Goal: Transaction & Acquisition: Purchase product/service

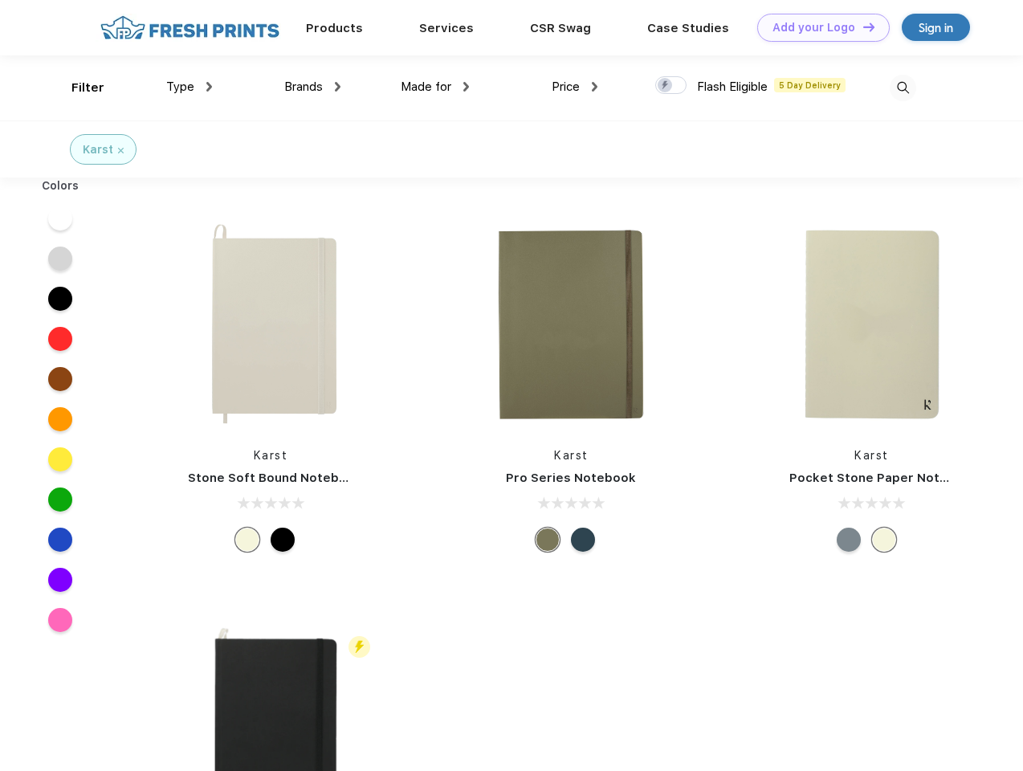
click at [817, 27] on link "Add your Logo Design Tool" at bounding box center [823, 28] width 132 height 28
click at [0, 0] on div "Design Tool" at bounding box center [0, 0] width 0 height 0
click at [862, 26] on link "Add your Logo Design Tool" at bounding box center [823, 28] width 132 height 28
click at [77, 88] on div "Filter" at bounding box center [87, 88] width 33 height 18
click at [189, 87] on span "Type" at bounding box center [180, 86] width 28 height 14
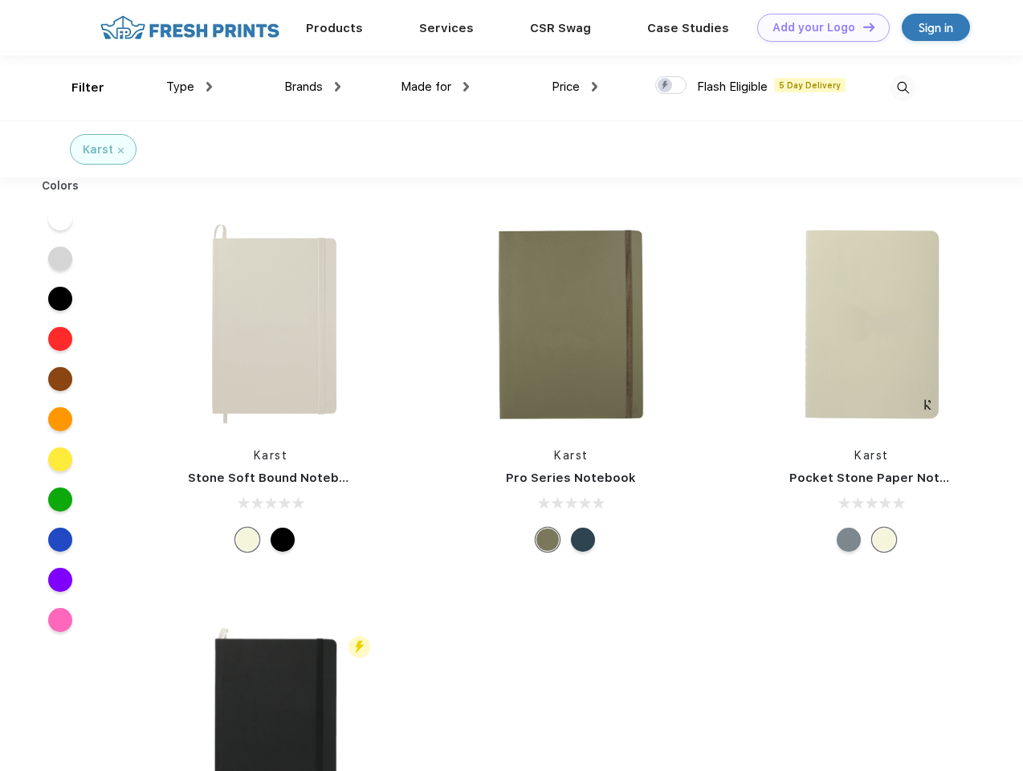
click at [312, 87] on span "Brands" at bounding box center [303, 86] width 39 height 14
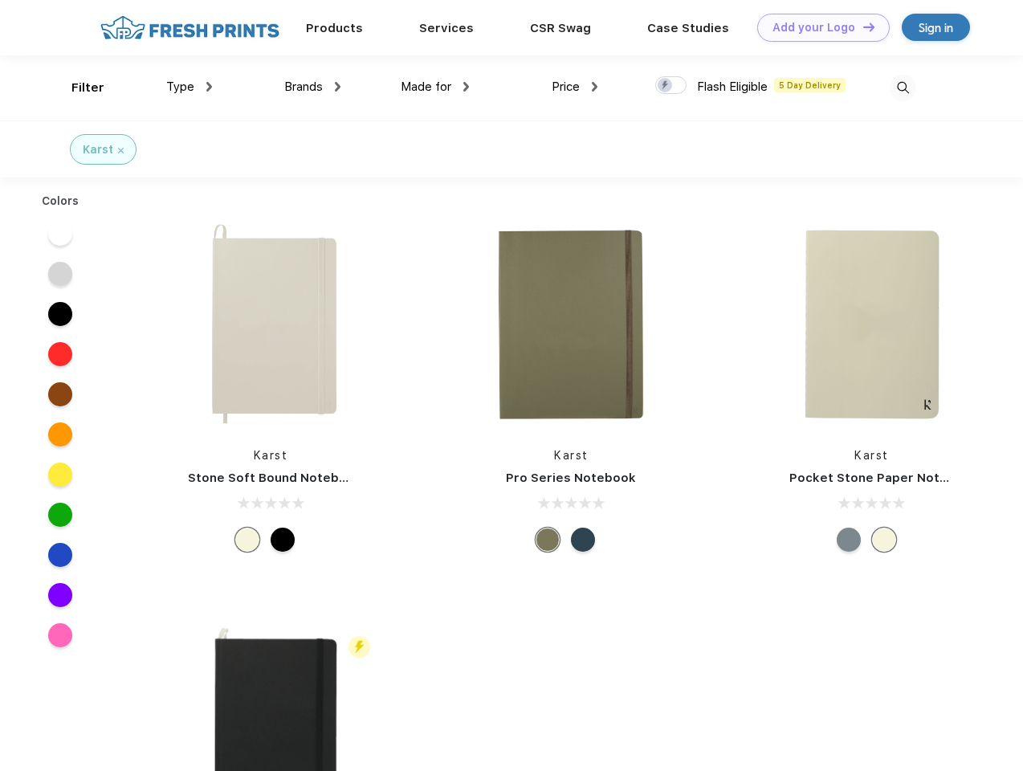
click at [435, 87] on span "Made for" at bounding box center [426, 86] width 51 height 14
click at [575, 87] on span "Price" at bounding box center [566, 86] width 28 height 14
click at [671, 86] on div at bounding box center [670, 85] width 31 height 18
click at [666, 86] on input "checkbox" at bounding box center [660, 80] width 10 height 10
click at [903, 88] on img at bounding box center [903, 88] width 26 height 26
